Goal: Information Seeking & Learning: Learn about a topic

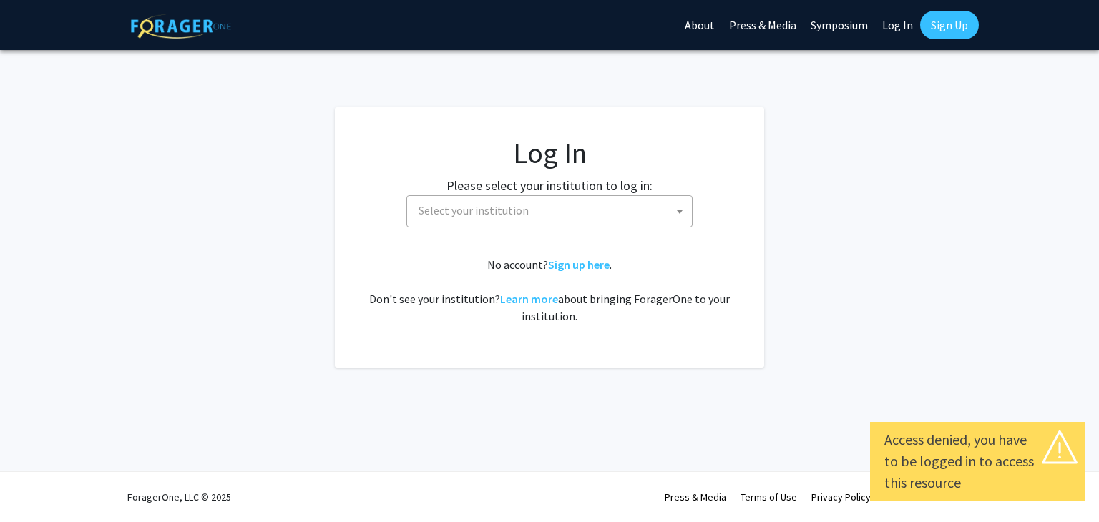
select select
click at [653, 207] on span "Select your institution" at bounding box center [552, 210] width 279 height 29
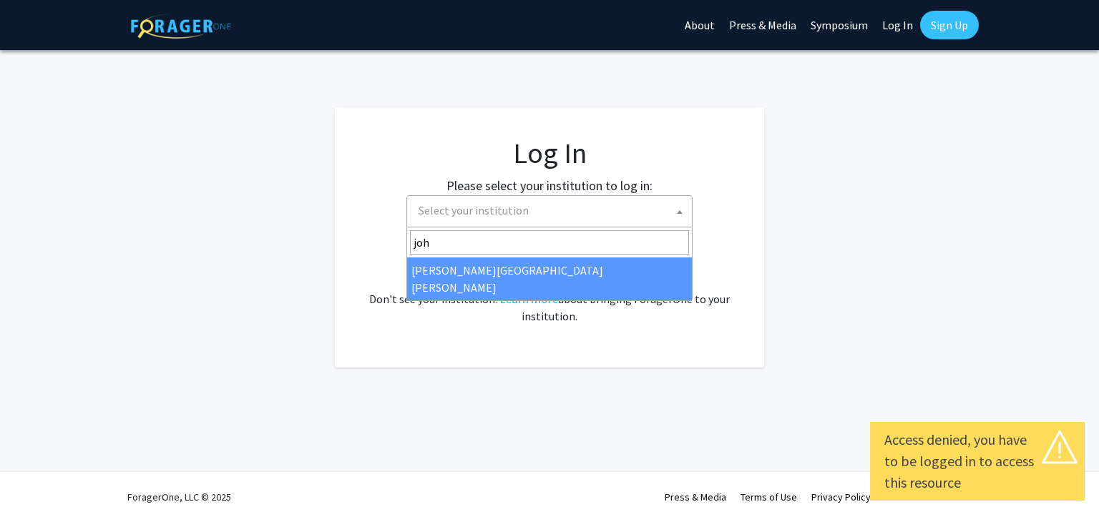
type input "[PERSON_NAME]"
select select "1"
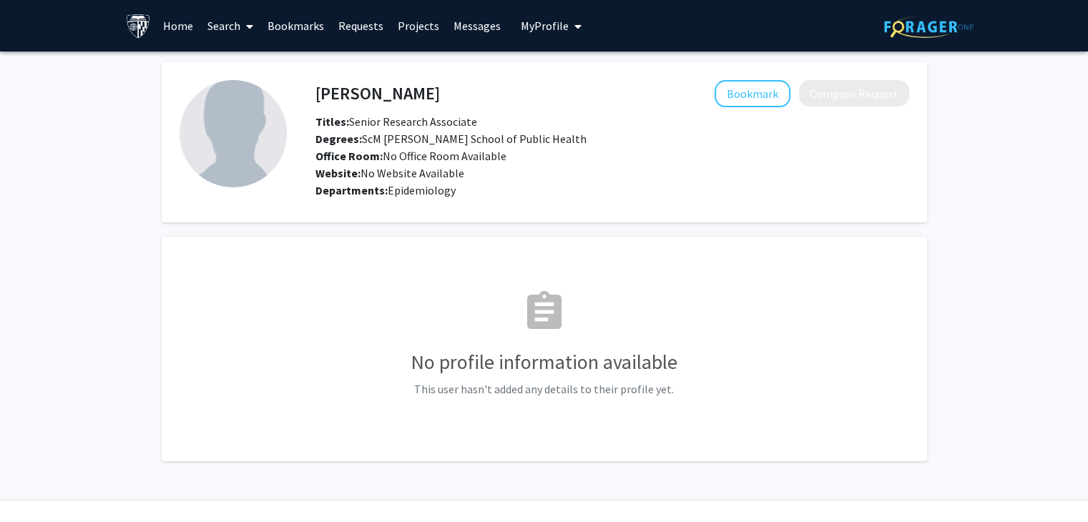
click at [338, 95] on h4 "Laura Wilson" at bounding box center [378, 93] width 124 height 26
drag, startPoint x: 338, startPoint y: 95, endPoint x: 405, endPoint y: 96, distance: 66.5
click at [405, 96] on h4 "Laura Wilson" at bounding box center [378, 93] width 124 height 26
copy h4 "Laura Wilson"
click at [405, 96] on h4 "Laura Wilson" at bounding box center [378, 93] width 124 height 26
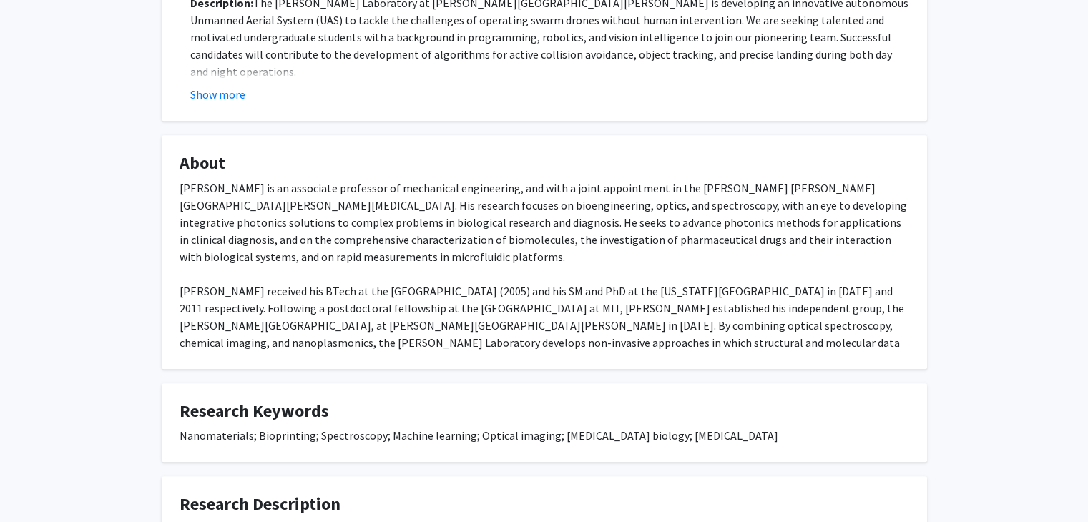
scroll to position [591, 0]
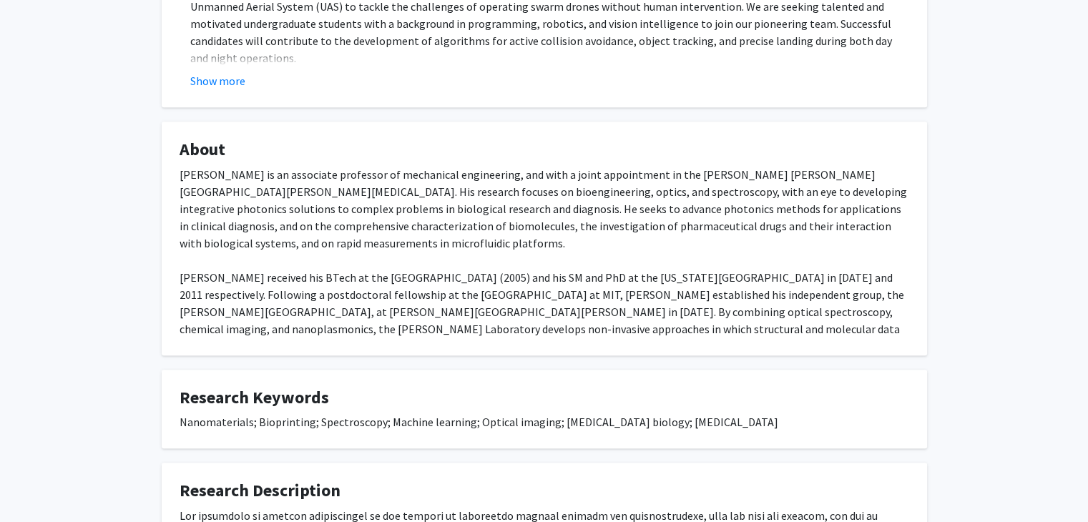
click at [602, 170] on div "[PERSON_NAME] is an associate professor of mechanical engineering, and with a j…" at bounding box center [545, 260] width 730 height 189
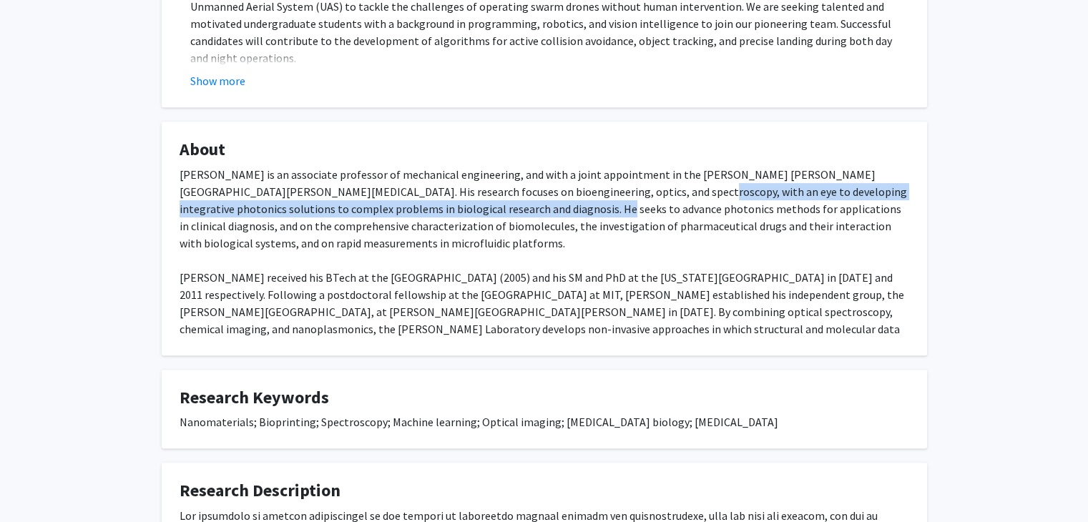
drag, startPoint x: 602, startPoint y: 170, endPoint x: 494, endPoint y: 184, distance: 109.7
click at [494, 184] on div "[PERSON_NAME] is an associate professor of mechanical engineering, and with a j…" at bounding box center [545, 260] width 730 height 189
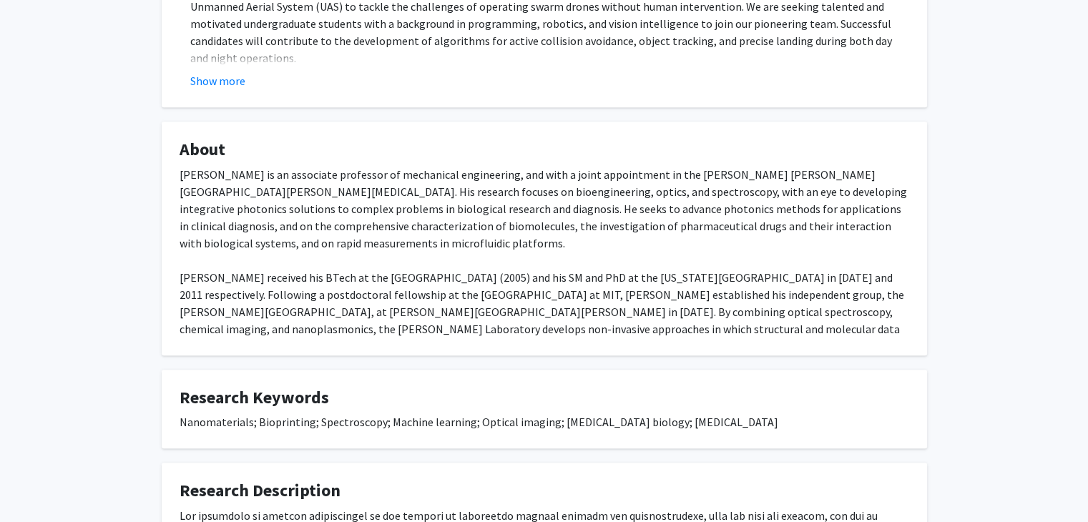
click at [350, 166] on div "[PERSON_NAME] is an associate professor of mechanical engineering, and with a j…" at bounding box center [545, 260] width 730 height 189
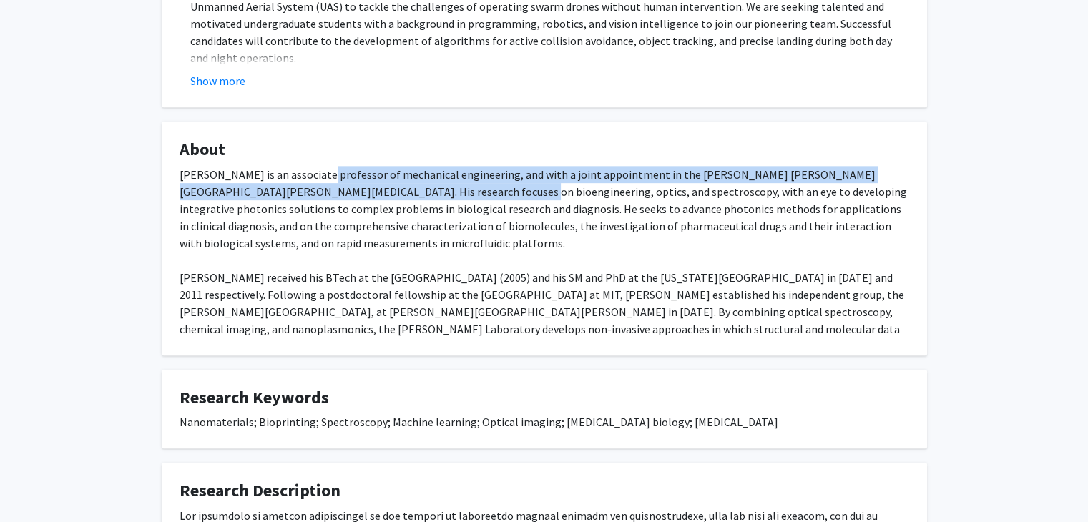
drag, startPoint x: 350, startPoint y: 164, endPoint x: 429, endPoint y: 172, distance: 79.2
click at [429, 172] on div "[PERSON_NAME] is an associate professor of mechanical engineering, and with a j…" at bounding box center [545, 260] width 730 height 189
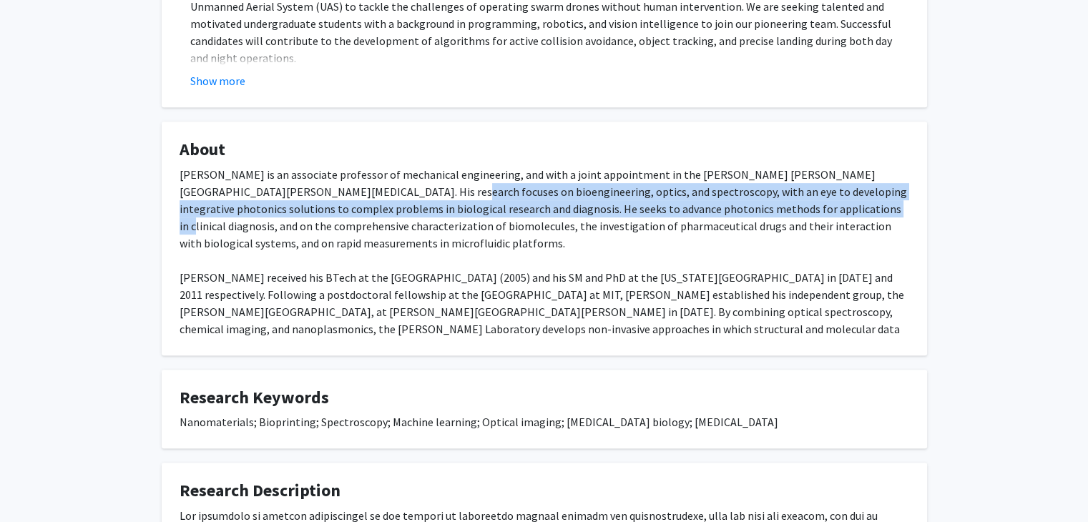
drag, startPoint x: 429, startPoint y: 172, endPoint x: 714, endPoint y: 193, distance: 286.2
click at [714, 193] on div "[PERSON_NAME] is an associate professor of mechanical engineering, and with a j…" at bounding box center [545, 260] width 730 height 189
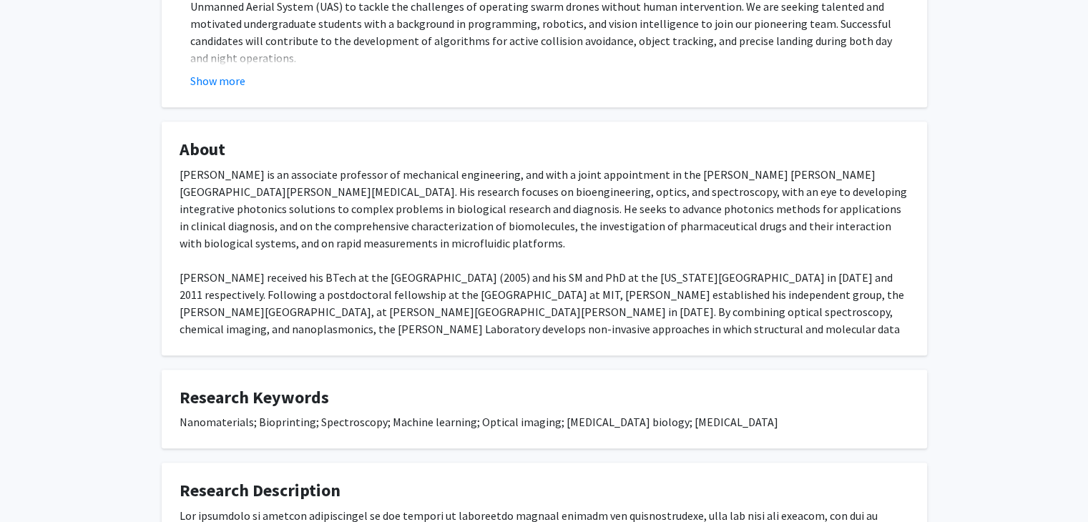
click at [453, 261] on div "Ishan Barman is an associate professor of mechanical engineering, and with a jo…" at bounding box center [545, 260] width 730 height 189
drag, startPoint x: 453, startPoint y: 261, endPoint x: 527, endPoint y: 265, distance: 73.8
click at [527, 265] on div "Ishan Barman is an associate professor of mechanical engineering, and with a jo…" at bounding box center [545, 260] width 730 height 189
click at [578, 259] on div "Ishan Barman is an associate professor of mechanical engineering, and with a jo…" at bounding box center [545, 260] width 730 height 189
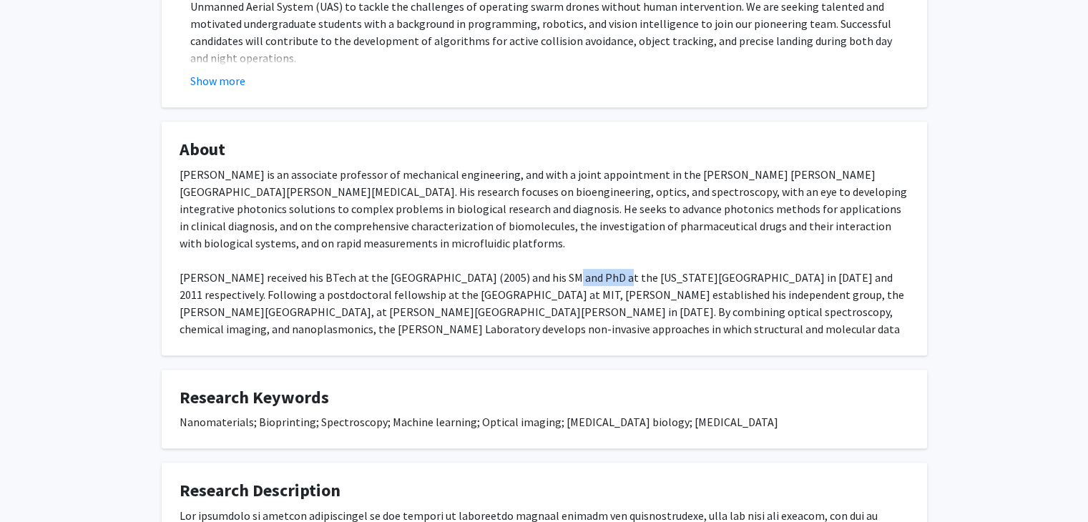
drag, startPoint x: 578, startPoint y: 259, endPoint x: 547, endPoint y: 260, distance: 30.8
click at [547, 260] on div "Ishan Barman is an associate professor of mechanical engineering, and with a jo…" at bounding box center [545, 260] width 730 height 189
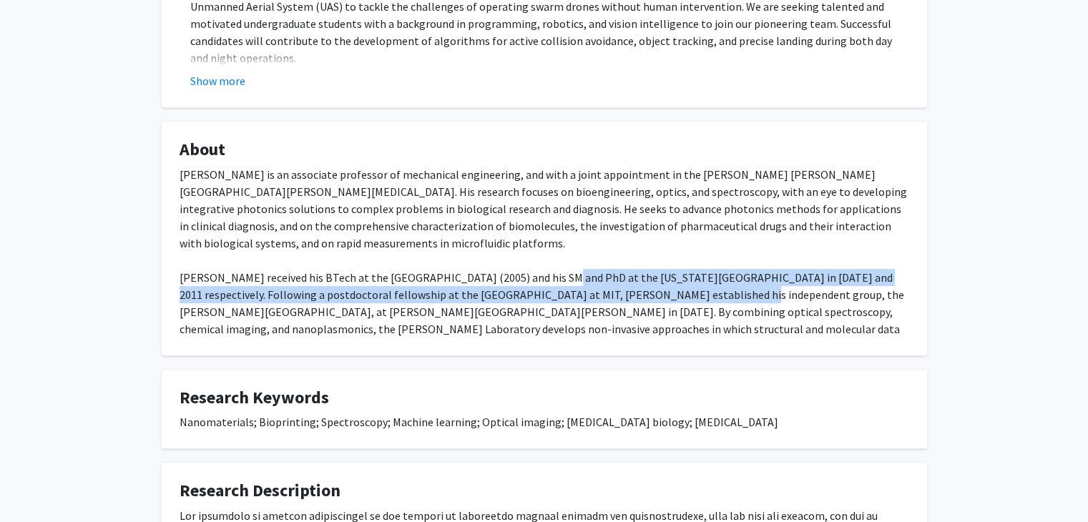
drag, startPoint x: 547, startPoint y: 260, endPoint x: 632, endPoint y: 279, distance: 87.3
click at [632, 279] on div "Ishan Barman is an associate professor of mechanical engineering, and with a jo…" at bounding box center [545, 260] width 730 height 189
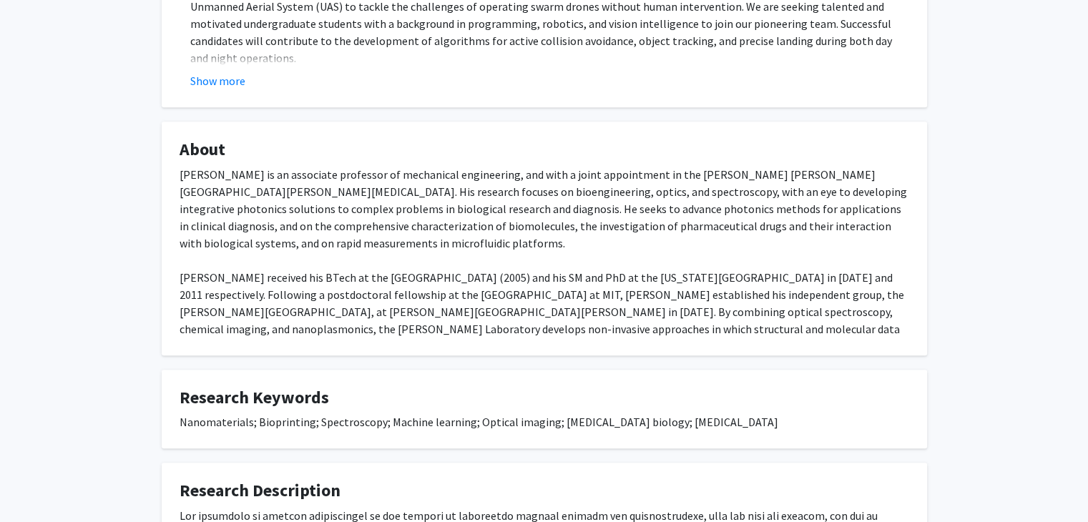
click at [655, 280] on div "Ishan Barman is an associate professor of mechanical engineering, and with a jo…" at bounding box center [545, 260] width 730 height 189
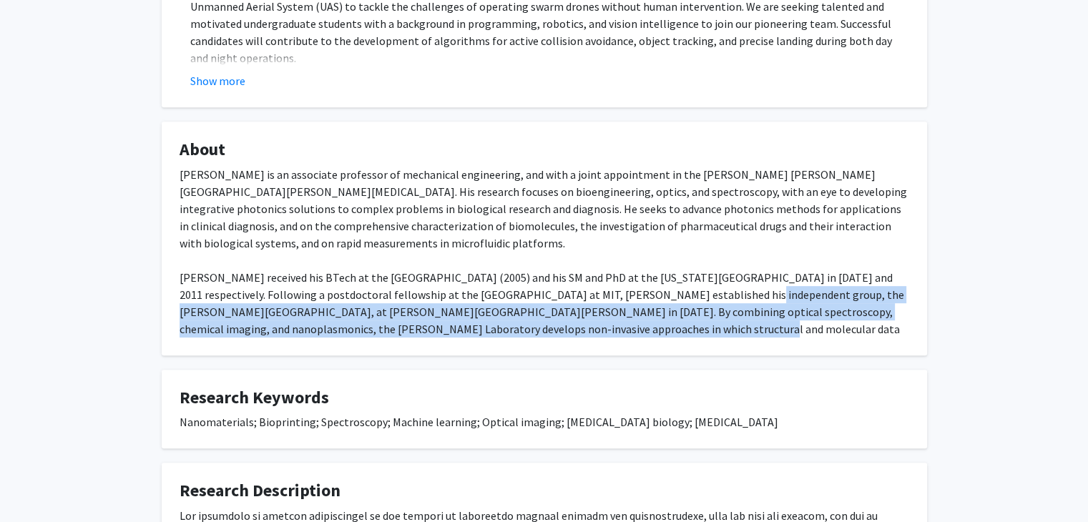
drag, startPoint x: 655, startPoint y: 280, endPoint x: 584, endPoint y: 313, distance: 78.8
click at [584, 313] on div "Ishan Barman is an associate professor of mechanical engineering, and with a jo…" at bounding box center [545, 260] width 730 height 189
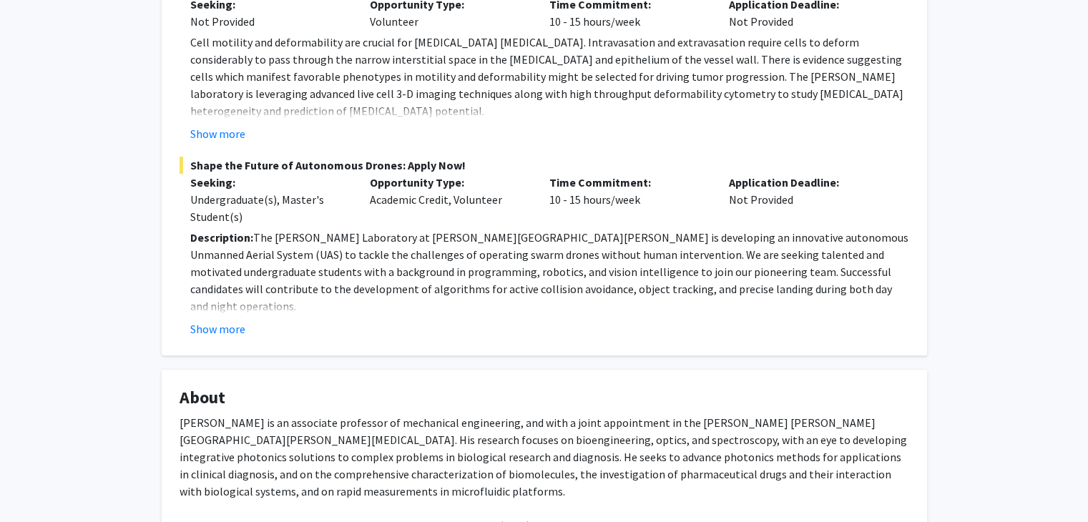
scroll to position [0, 0]
